Goal: Obtain resource: Download file/media

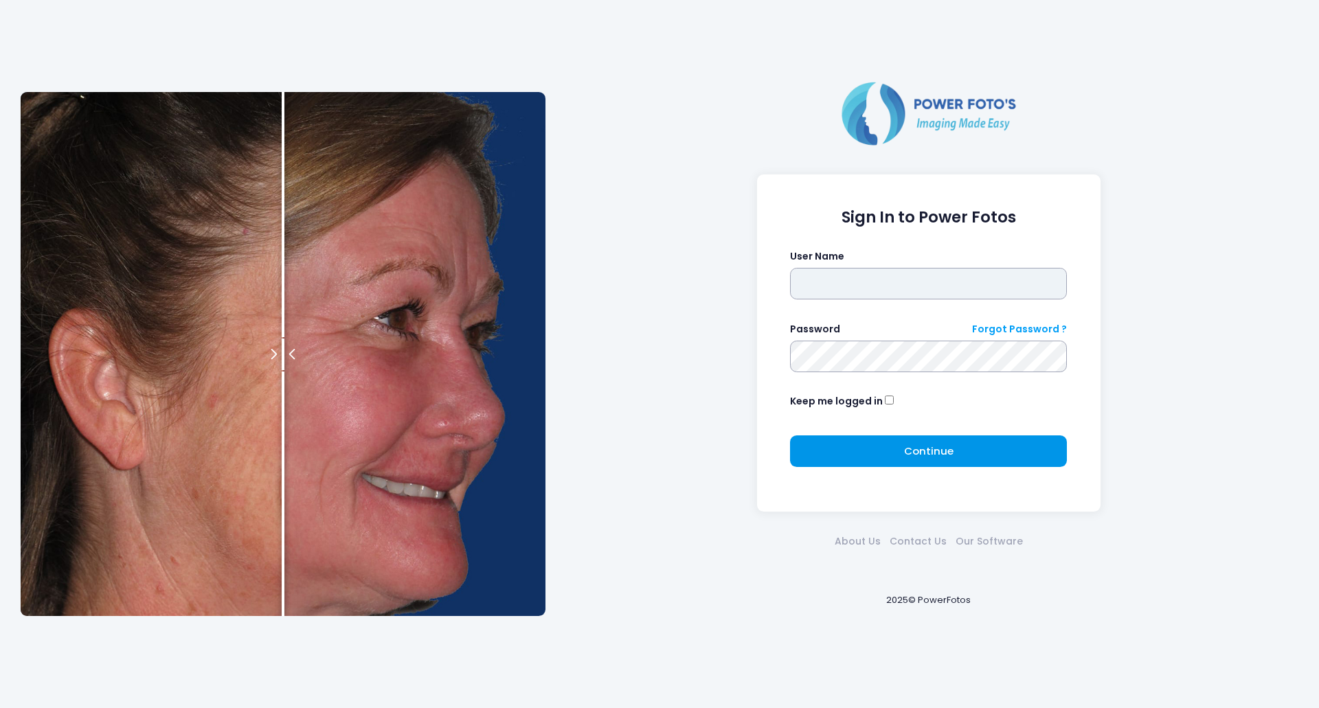
type input "*******"
click at [872, 443] on button "Continue Please wait..." at bounding box center [928, 452] width 277 height 32
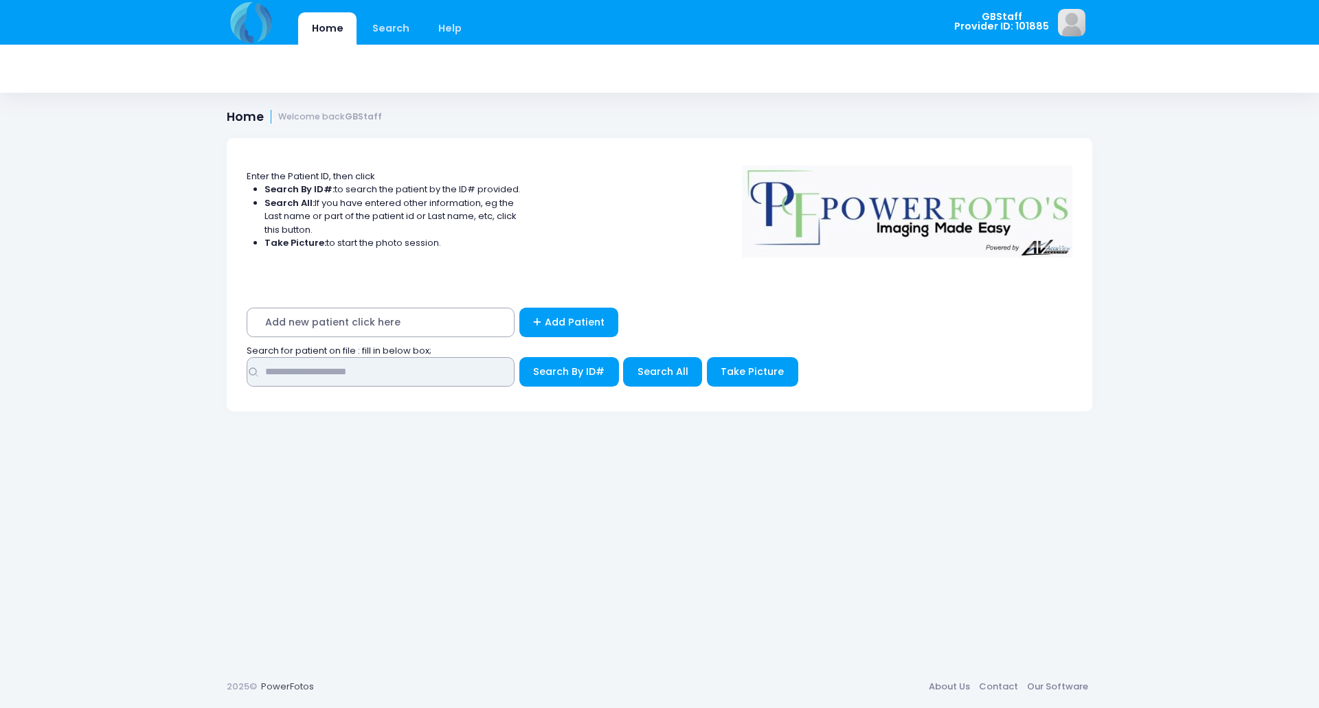
click at [380, 360] on input "text" at bounding box center [381, 372] width 268 height 30
type input "*****"
click at [519, 357] on button "Search By ID#" at bounding box center [569, 372] width 100 height 30
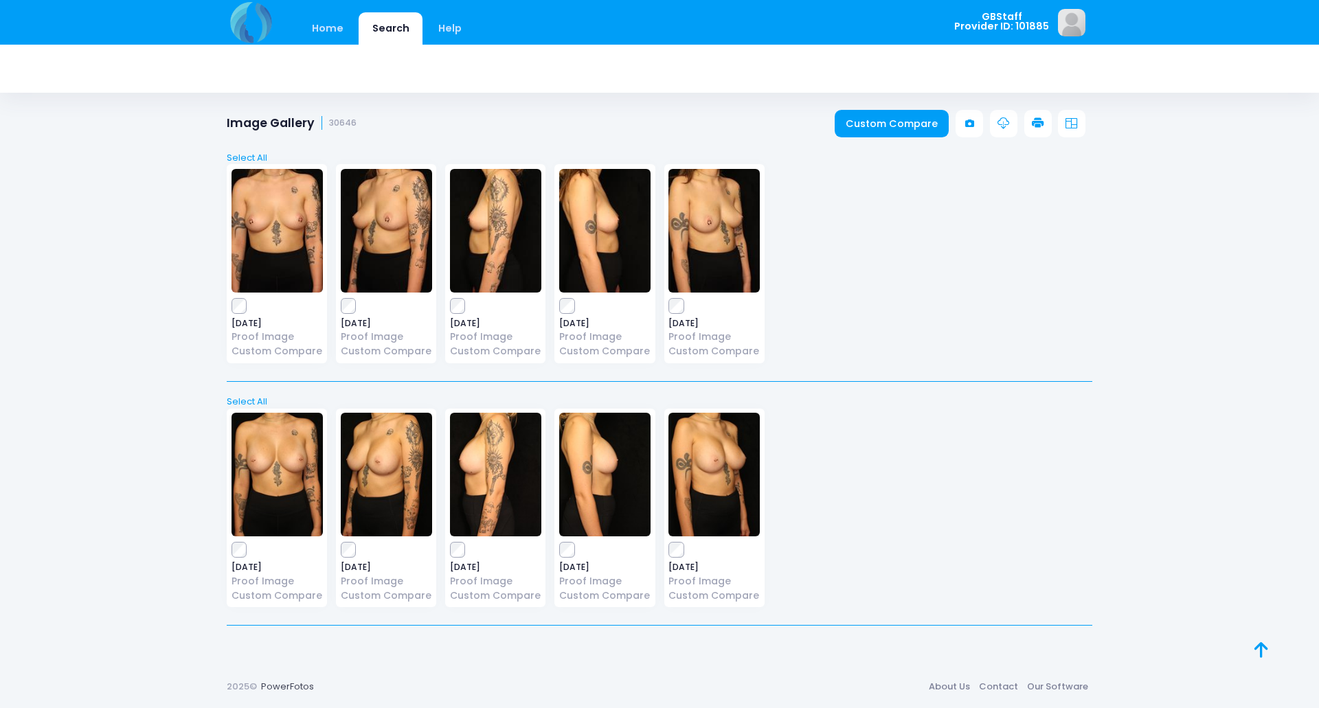
click at [1043, 122] on icon at bounding box center [1038, 123] width 12 height 12
click at [1039, 129] on icon at bounding box center [1038, 123] width 12 height 12
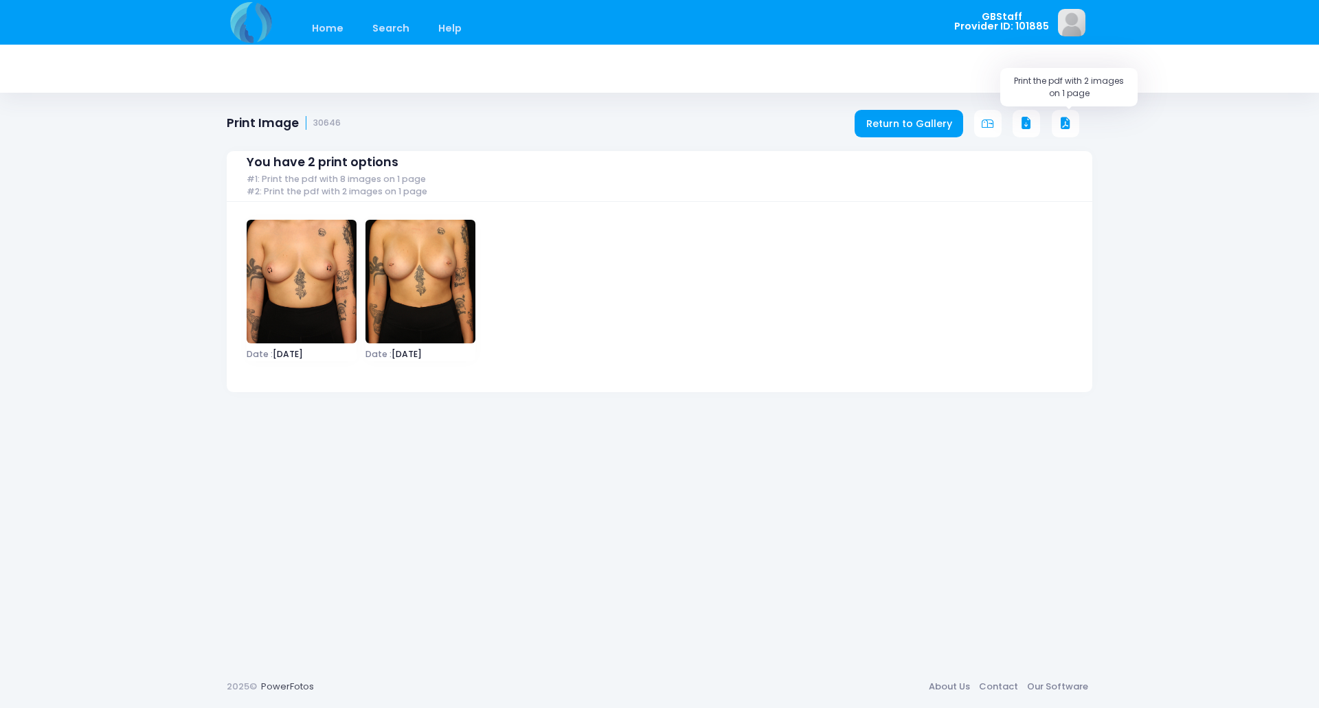
click at [1067, 120] on icon at bounding box center [1065, 123] width 12 height 12
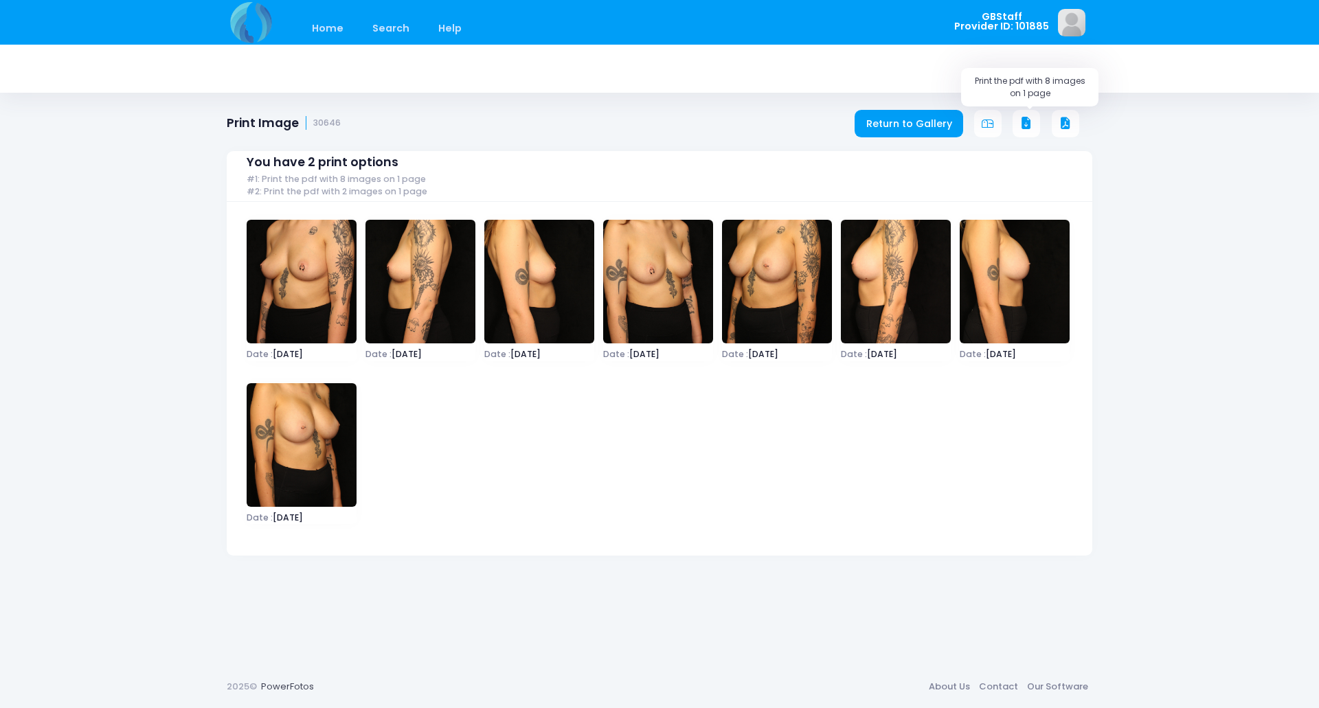
click at [1025, 127] on icon at bounding box center [1026, 123] width 12 height 12
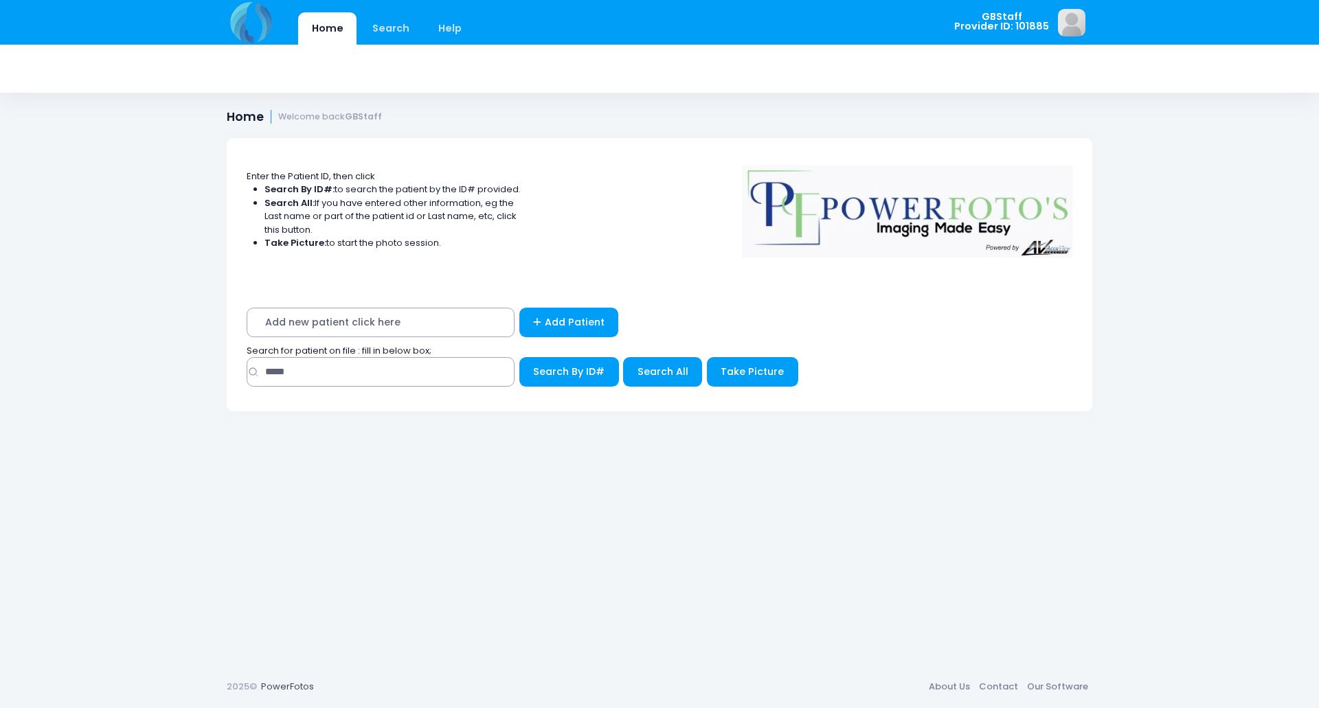
drag, startPoint x: 298, startPoint y: 1, endPoint x: 60, endPoint y: 24, distance: 238.8
click at [60, 24] on div "Home Search Help GBStaff Provider ID: 101885 Edit Profile" at bounding box center [659, 22] width 1319 height 45
click at [41, 2] on div "Home Search Help GBStaff Provider ID: 101885 Edit Profile" at bounding box center [659, 22] width 1319 height 45
click at [390, 383] on input "text" at bounding box center [381, 372] width 268 height 30
type input "*****"
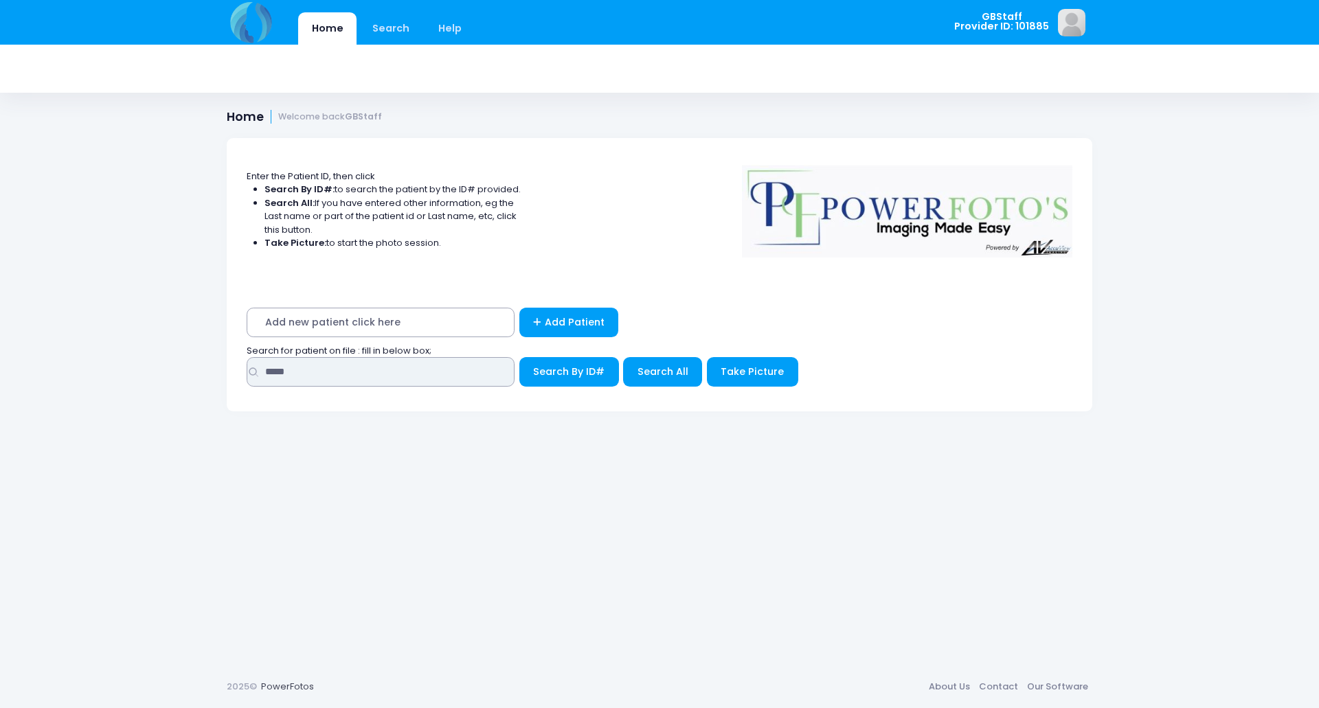
click at [519, 357] on button "Search By ID#" at bounding box center [569, 372] width 100 height 30
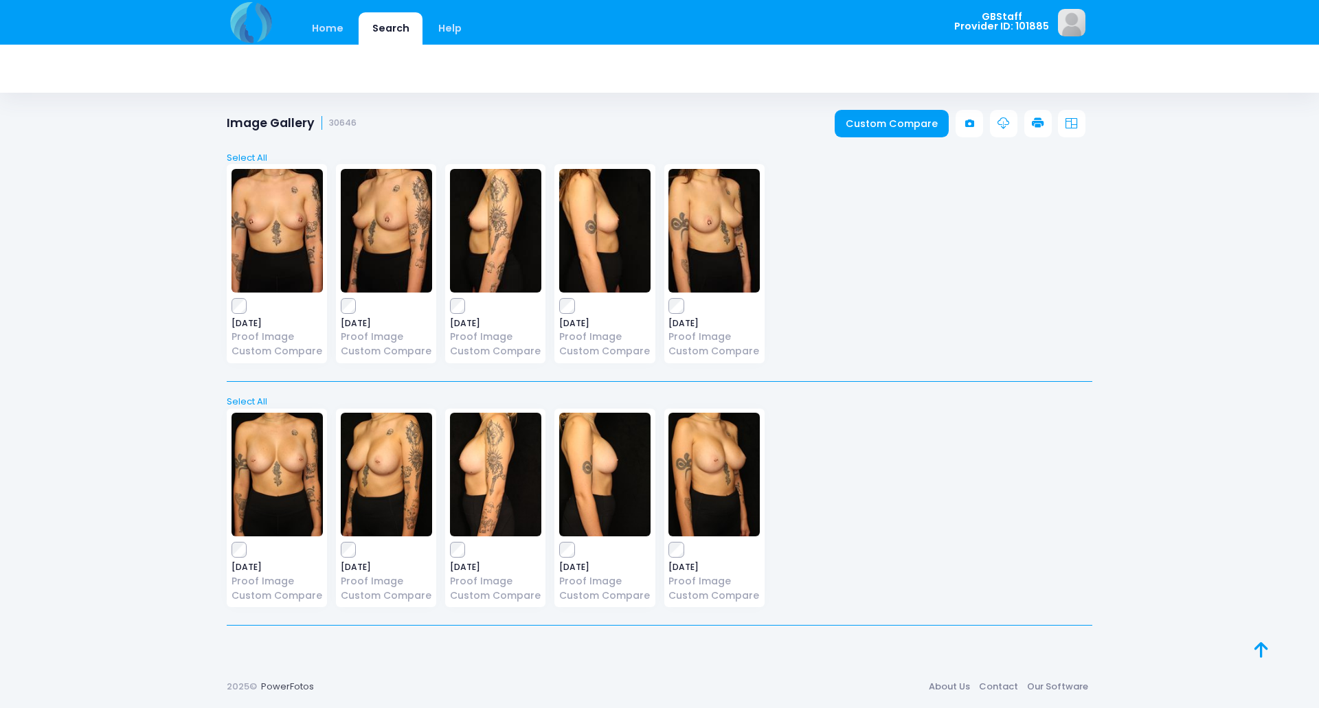
click at [1044, 120] on link at bounding box center [1037, 123] width 27 height 27
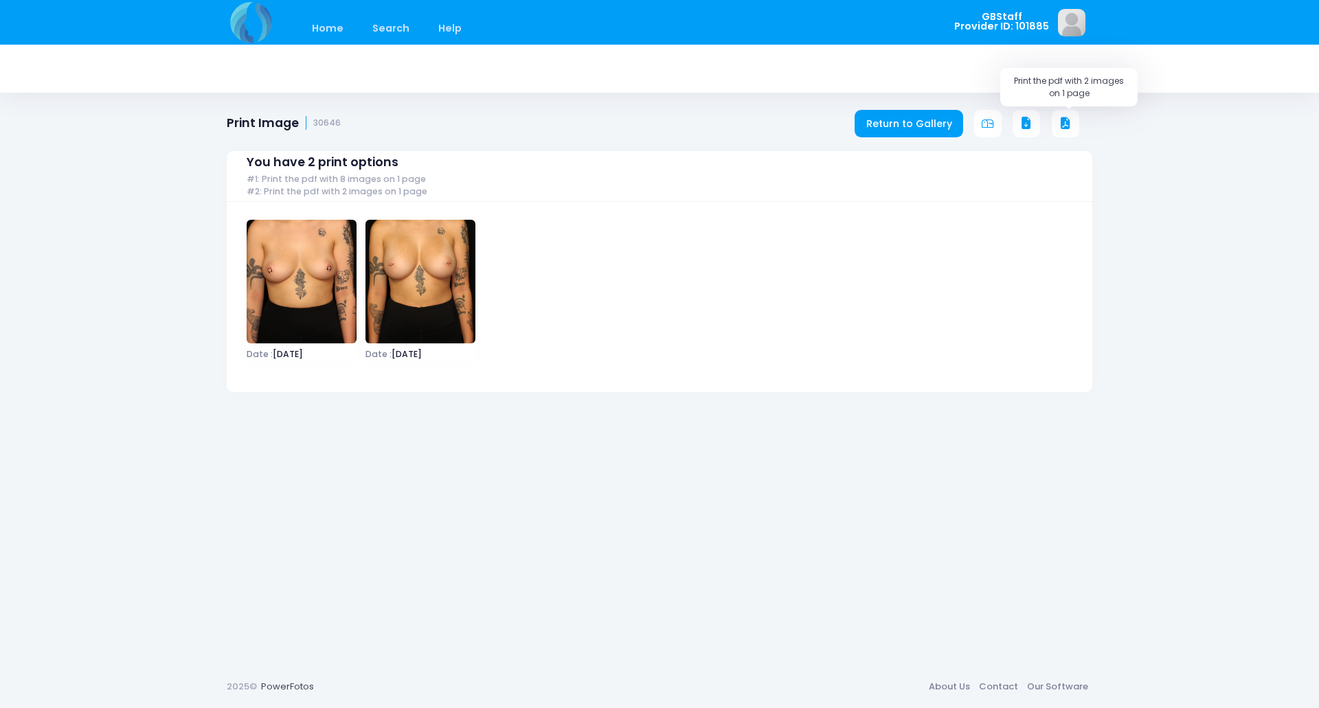
click at [1068, 120] on icon at bounding box center [1065, 123] width 12 height 12
